Goal: Task Accomplishment & Management: Manage account settings

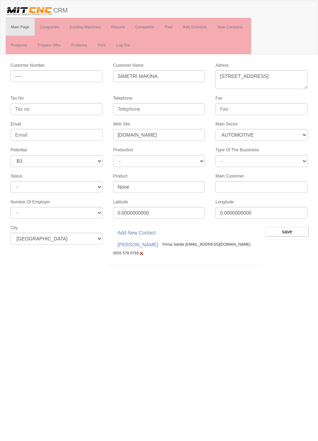
select select "370"
select select "6"
click at [288, 227] on input "save" at bounding box center [286, 232] width 43 height 10
select select "370"
select select "6"
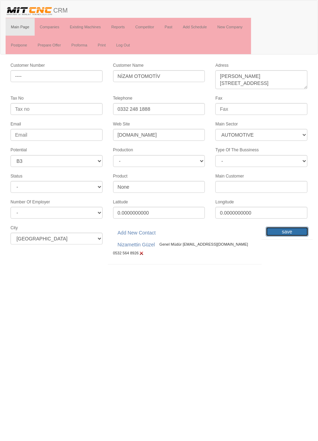
click at [289, 227] on input "save" at bounding box center [286, 232] width 43 height 10
